Goal: Entertainment & Leisure: Browse casually

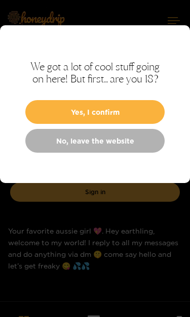
click at [33, 113] on button "Yes, I confirm" at bounding box center [94, 112] width 139 height 24
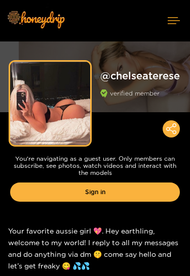
click at [61, 195] on link "Sign in" at bounding box center [95, 192] width 170 height 19
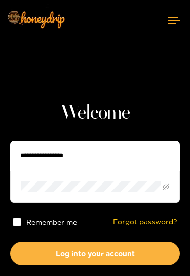
click at [43, 159] on input "text" at bounding box center [95, 156] width 170 height 30
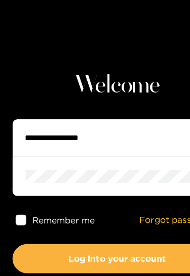
type input "**********"
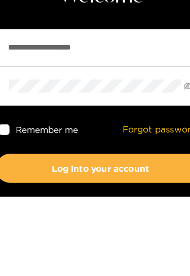
scroll to position [65, 0]
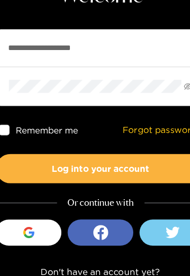
click at [133, 177] on button "Log into your account" at bounding box center [95, 189] width 170 height 24
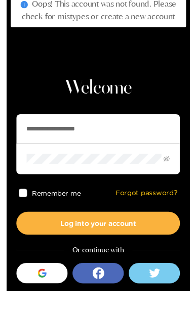
scroll to position [43, 0]
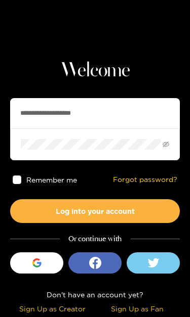
click at [160, 310] on div "Sign Up as Fan" at bounding box center [138, 309] width 80 height 12
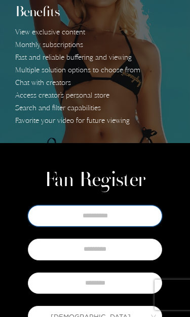
click at [52, 216] on input "text" at bounding box center [95, 216] width 134 height 21
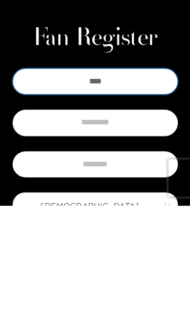
type input "****"
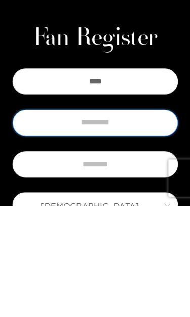
click at [38, 239] on input "text" at bounding box center [95, 249] width 134 height 21
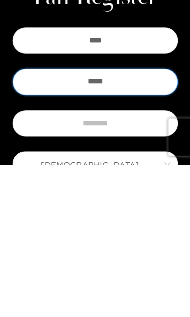
type input "*****"
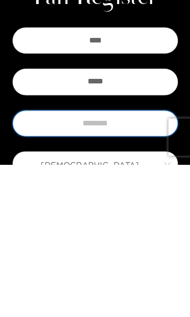
click at [44, 273] on input "text" at bounding box center [95, 283] width 134 height 21
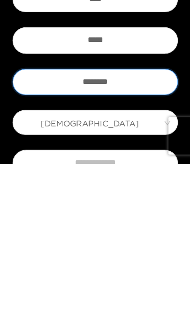
click at [45, 277] on span "[DEMOGRAPHIC_DATA]" at bounding box center [94, 284] width 133 height 14
type input "********"
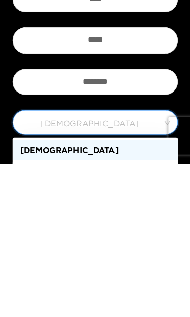
scroll to position [172, 0]
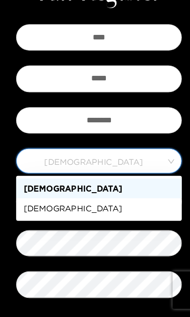
click at [34, 207] on div "[DEMOGRAPHIC_DATA]" at bounding box center [95, 212] width 122 height 11
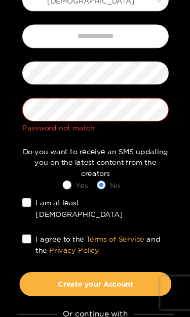
scroll to position [337, 0]
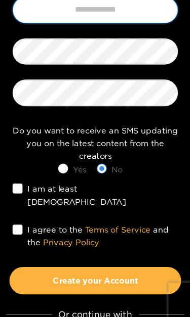
click at [51, 48] on input "text" at bounding box center [95, 58] width 134 height 21
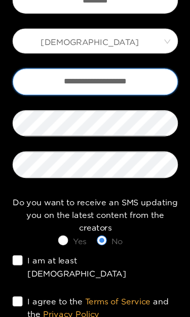
type input "**********"
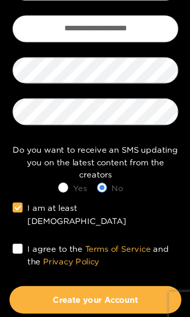
click at [28, 239] on label "I agree to the Terms of Service and the Privacy Policy" at bounding box center [95, 249] width 134 height 21
click at [103, 275] on button "Create your Account" at bounding box center [94, 286] width 139 height 22
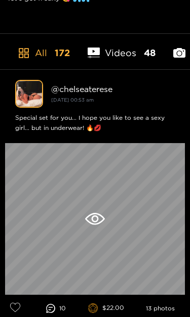
scroll to position [268, 0]
click at [149, 218] on div at bounding box center [95, 219] width 180 height 152
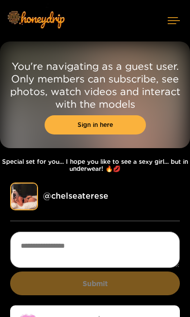
click at [66, 130] on link "Sign in here" at bounding box center [95, 124] width 101 height 19
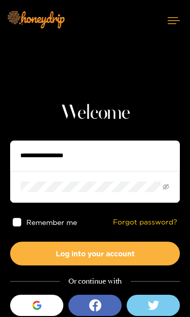
click at [30, 159] on input "text" at bounding box center [95, 156] width 170 height 30
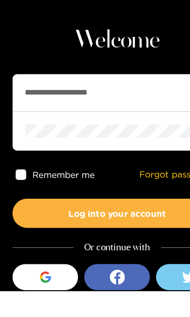
type input "**********"
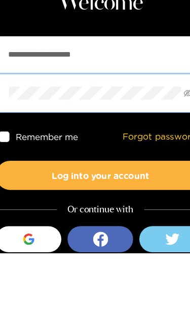
scroll to position [43, 0]
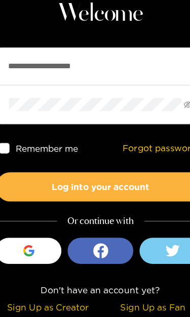
click at [133, 199] on button "Log into your account" at bounding box center [95, 211] width 170 height 24
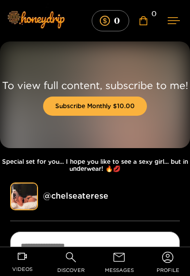
click at [23, 261] on icon "video-camera" at bounding box center [22, 256] width 9 height 9
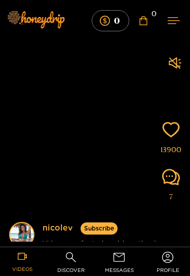
click at [138, 190] on video at bounding box center [95, 144] width 192 height 195
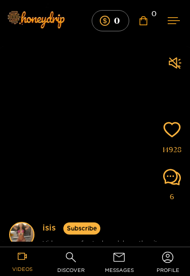
click at [136, 195] on video at bounding box center [95, 144] width 192 height 195
click at [131, 215] on div "isis Subscribe Videos are of actual models on the site" at bounding box center [95, 224] width 192 height 35
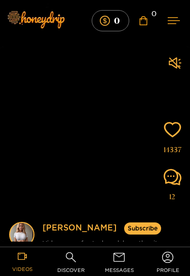
click at [32, 231] on img at bounding box center [21, 234] width 23 height 23
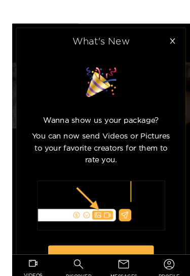
scroll to position [1, 0]
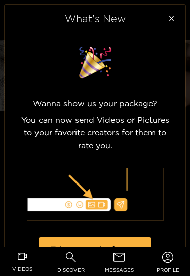
click at [172, 20] on icon "close" at bounding box center [172, 19] width 6 height 6
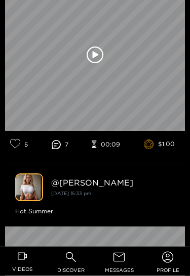
scroll to position [374, 0]
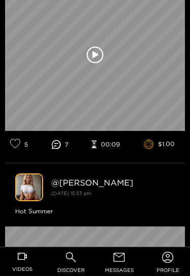
click at [142, 187] on div "@ michelle" at bounding box center [113, 182] width 124 height 9
click at [89, 64] on icon at bounding box center [95, 55] width 17 height 17
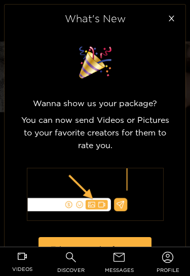
click at [165, 16] on span "Close" at bounding box center [171, 19] width 28 height 28
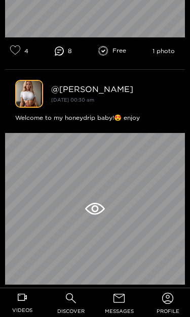
scroll to position [2498, 0]
click at [27, 297] on link "videos" at bounding box center [22, 305] width 41 height 26
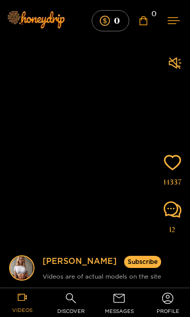
click at [158, 177] on video at bounding box center [95, 165] width 192 height 236
